Goal: Find specific page/section: Find specific page/section

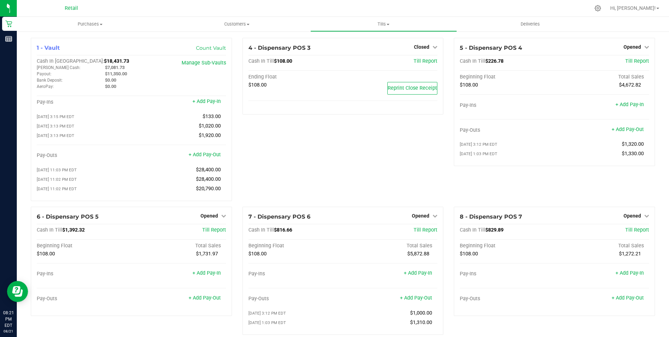
scroll to position [723, 0]
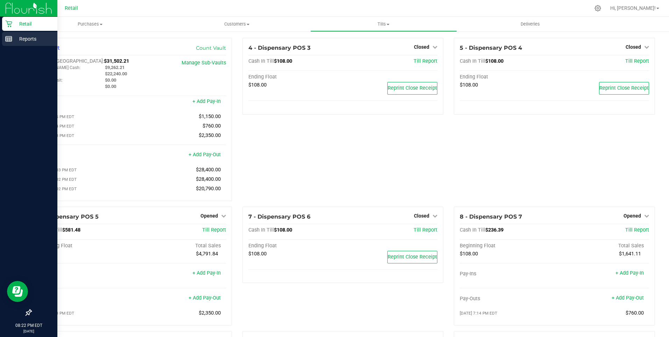
click at [16, 39] on p "Reports" at bounding box center [33, 39] width 42 height 8
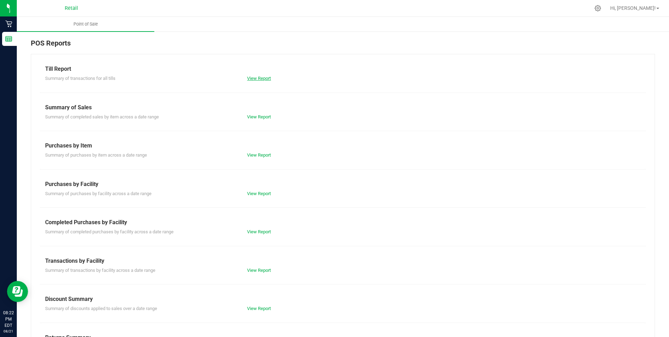
click at [267, 77] on link "View Report" at bounding box center [259, 78] width 24 height 5
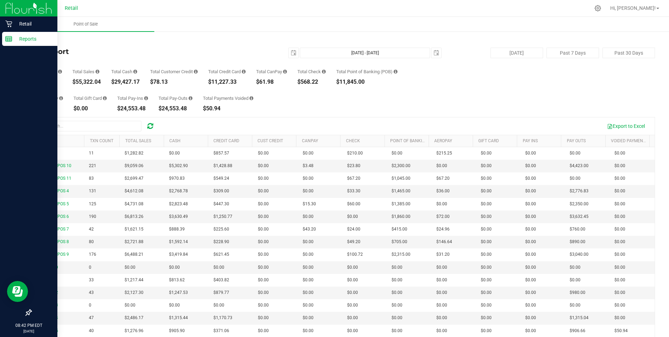
scroll to position [47, 0]
